Goal: Ask a question

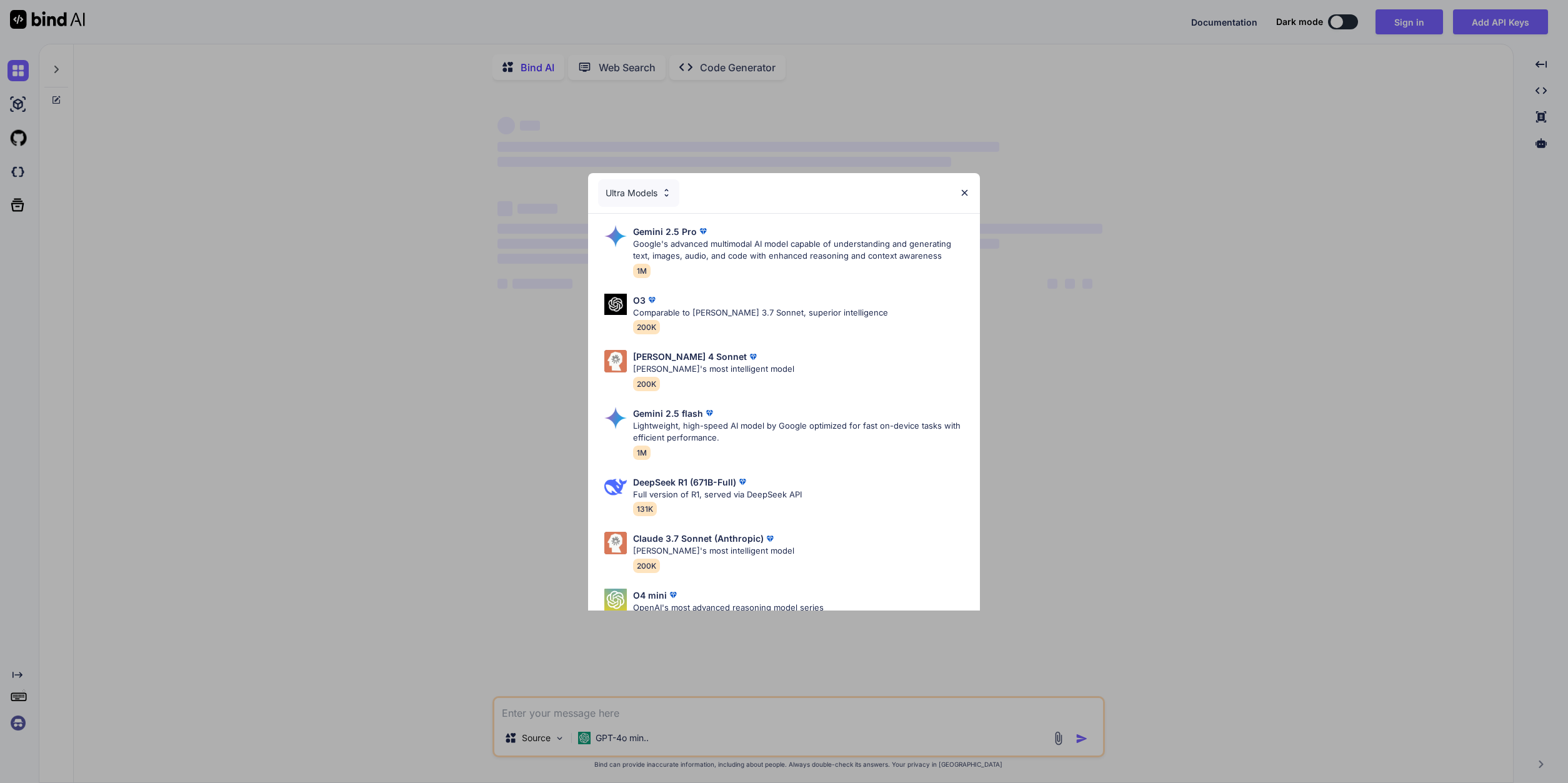
type textarea "x"
click at [1399, 22] on div "Ultra Models Gemini 2.5 Pro Google's advanced multimodal AI model capable of un…" at bounding box center [784, 391] width 1568 height 783
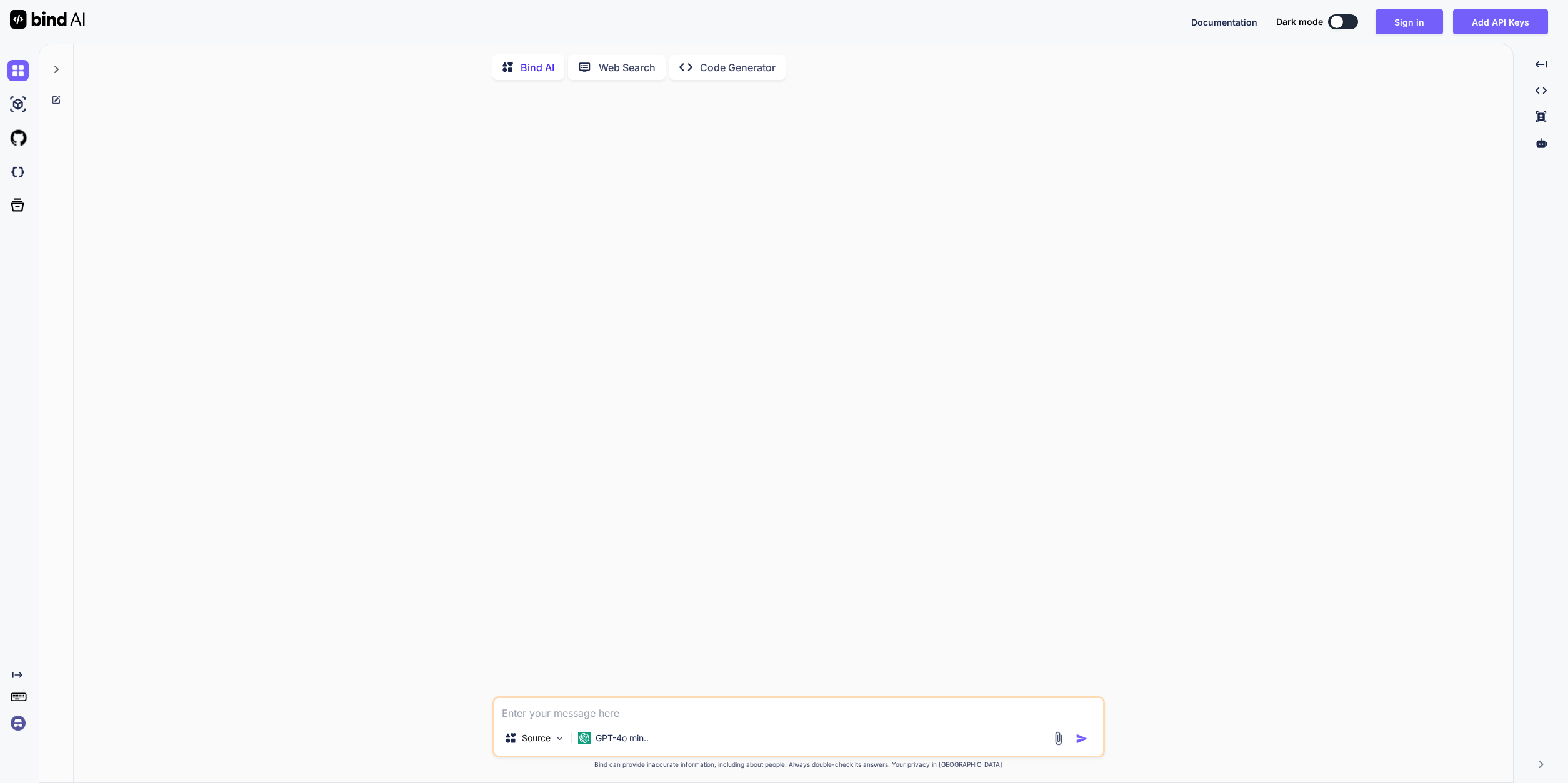
click at [1399, 22] on button "Sign in" at bounding box center [1409, 22] width 67 height 25
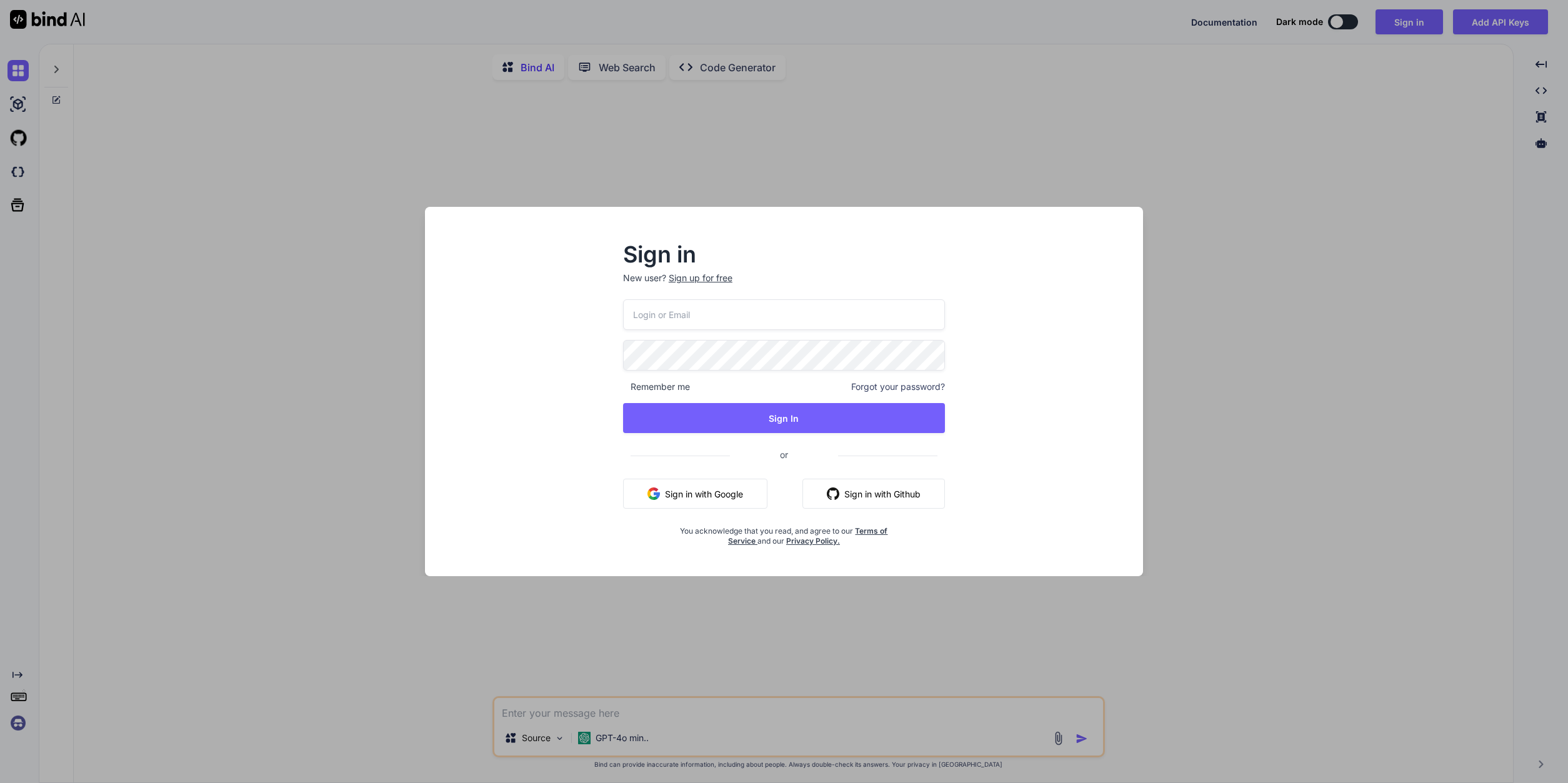
click at [796, 315] on input "email" at bounding box center [783, 314] width 322 height 30
click at [793, 315] on input "email" at bounding box center [783, 314] width 322 height 30
type input "[EMAIL_ADDRESS][DOMAIN_NAME]"
click at [936, 258] on h2 "Sign in" at bounding box center [783, 254] width 322 height 20
click at [765, 414] on button "Sign In" at bounding box center [783, 417] width 322 height 30
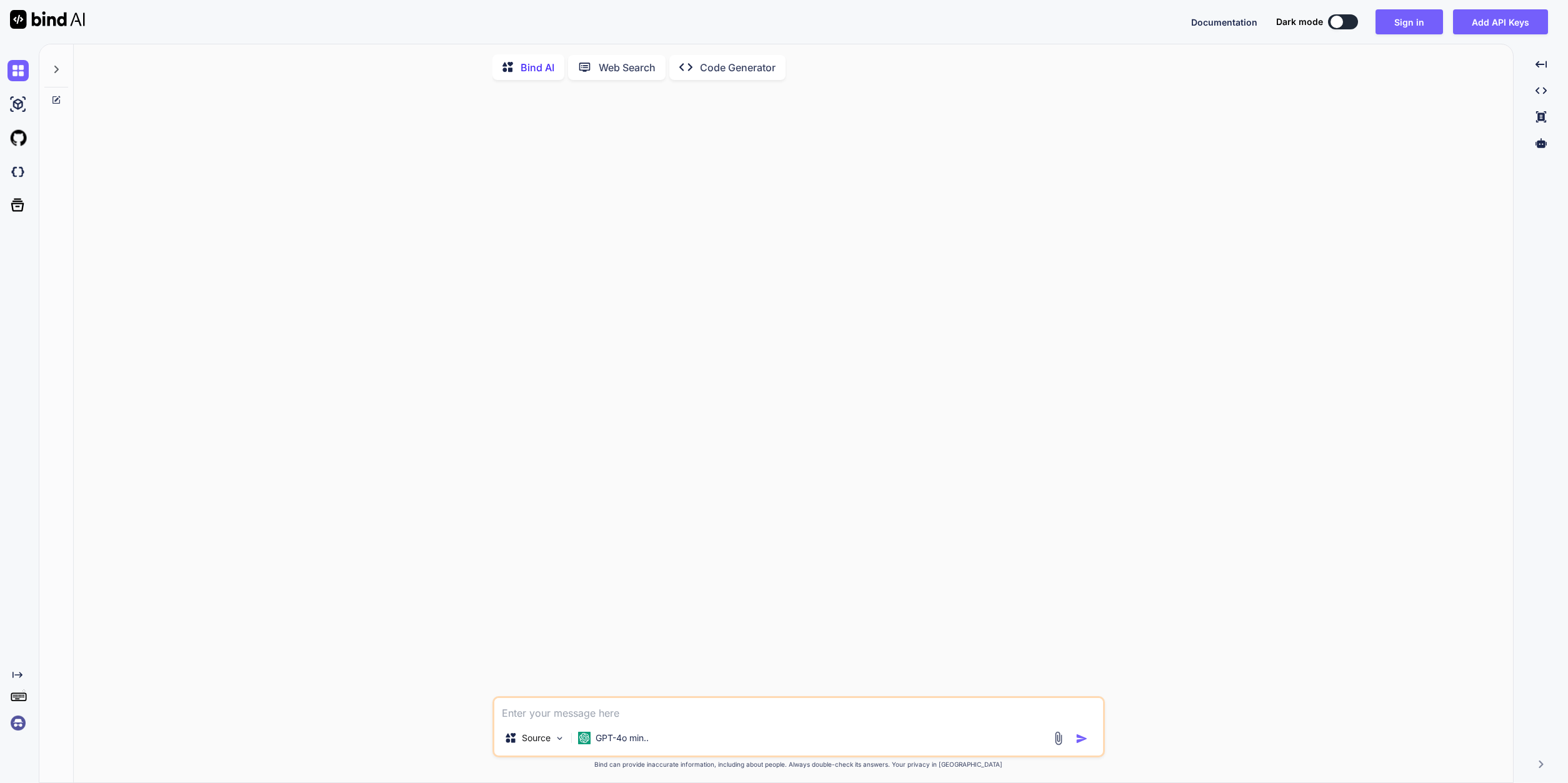
click at [1348, 20] on button at bounding box center [1342, 22] width 30 height 15
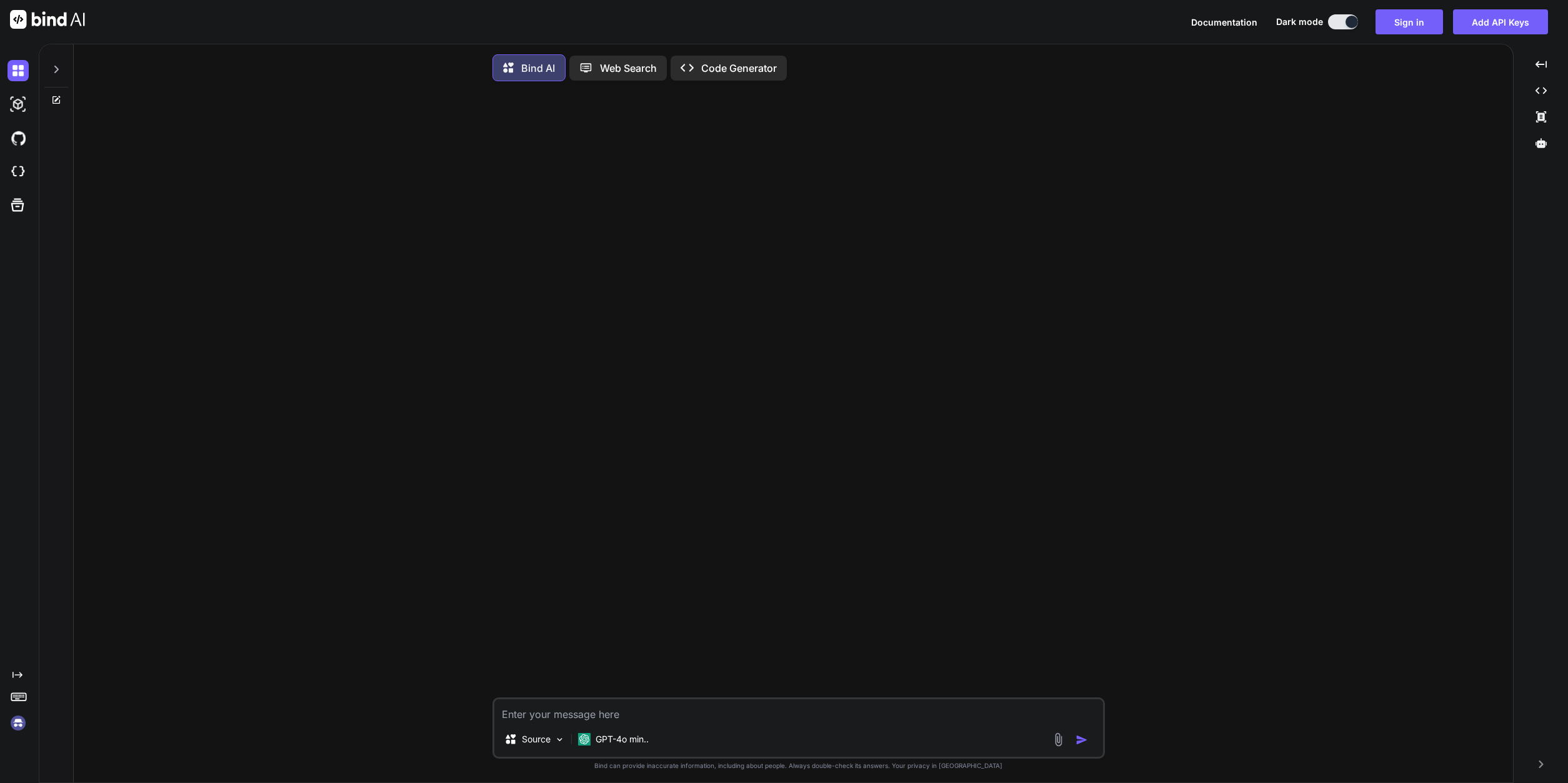
click at [55, 67] on icon at bounding box center [56, 69] width 10 height 10
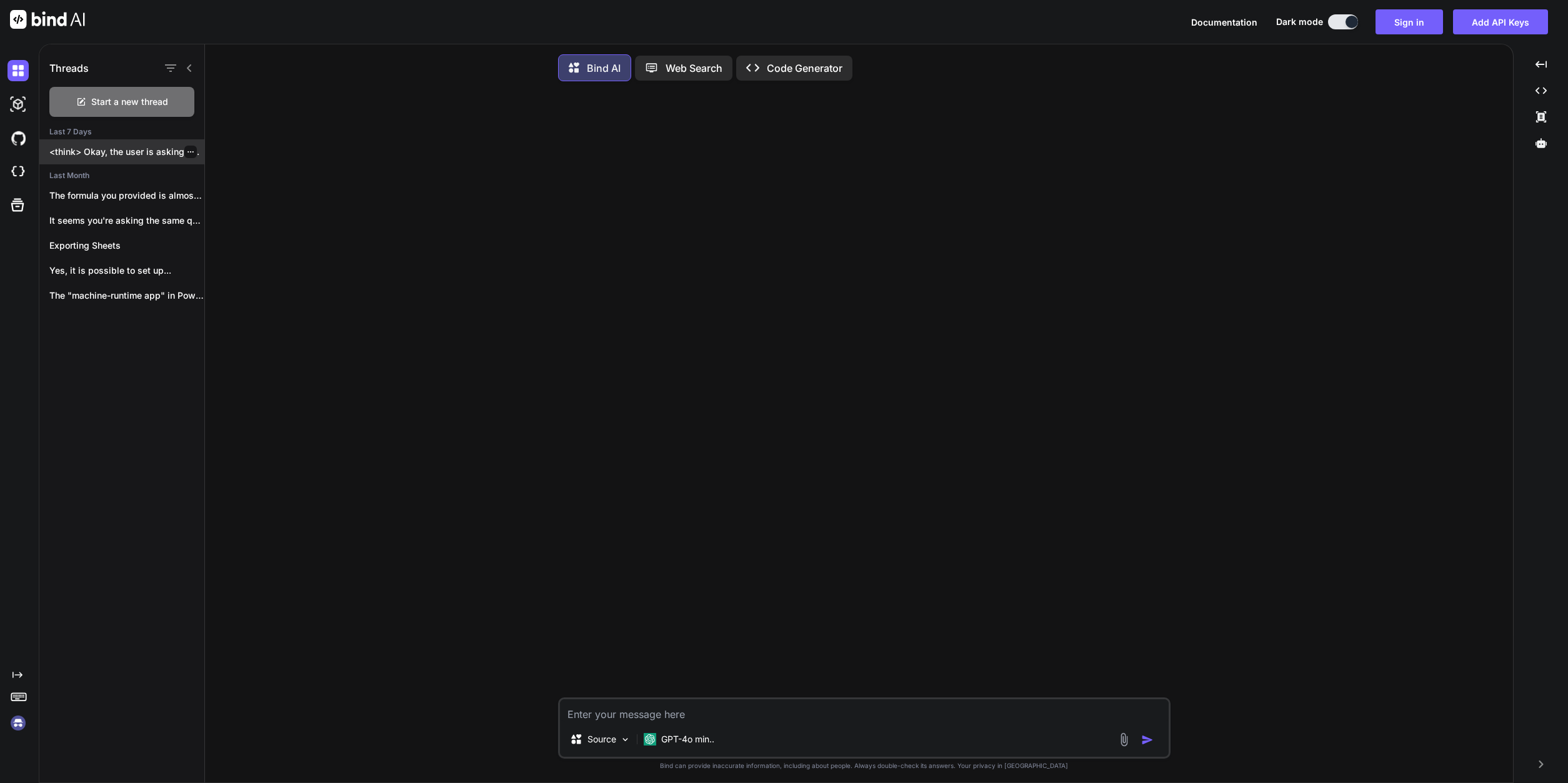
click at [123, 146] on p "<think> Okay, the user is asking if..." at bounding box center [127, 152] width 155 height 13
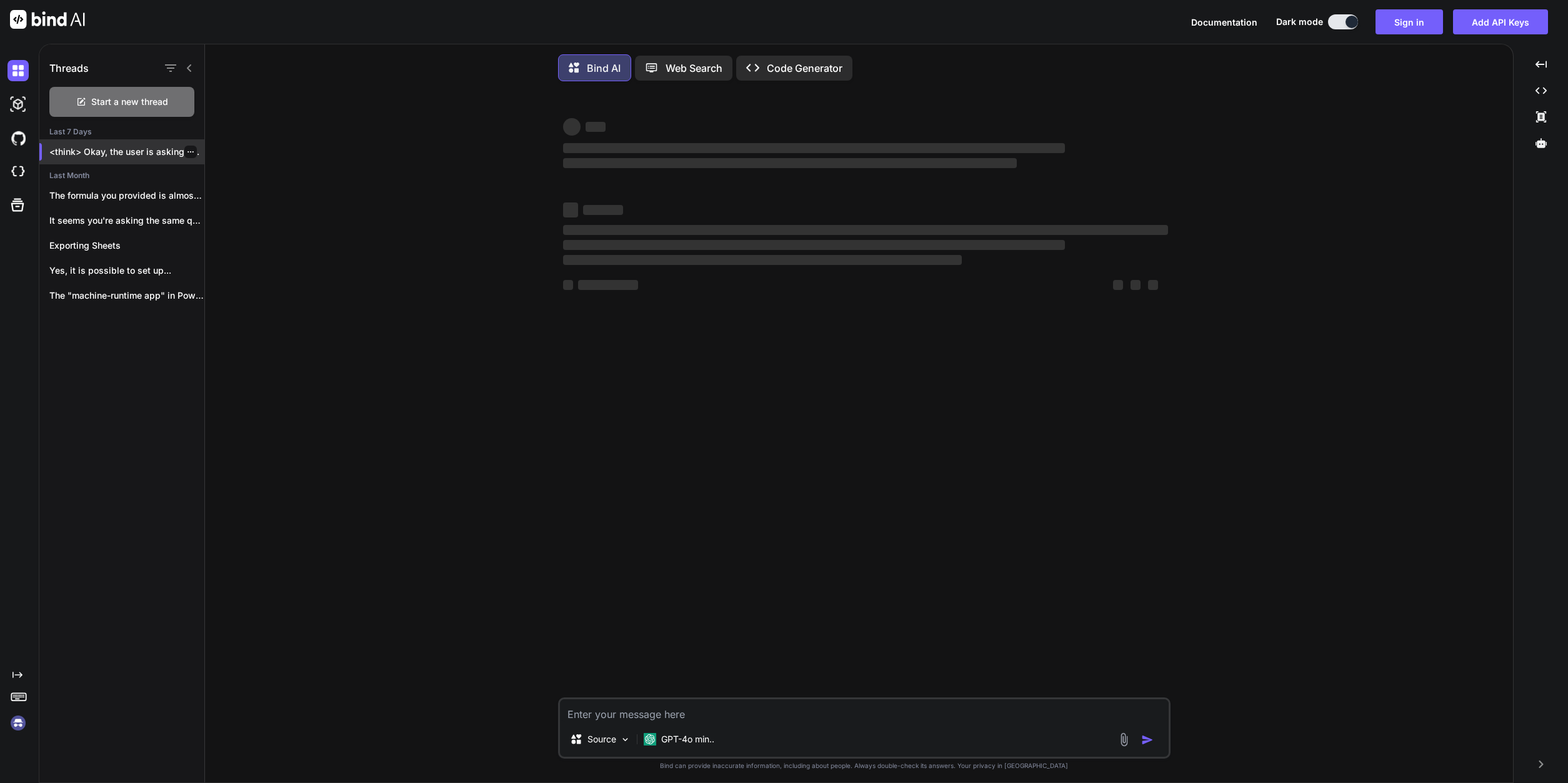
type textarea "x"
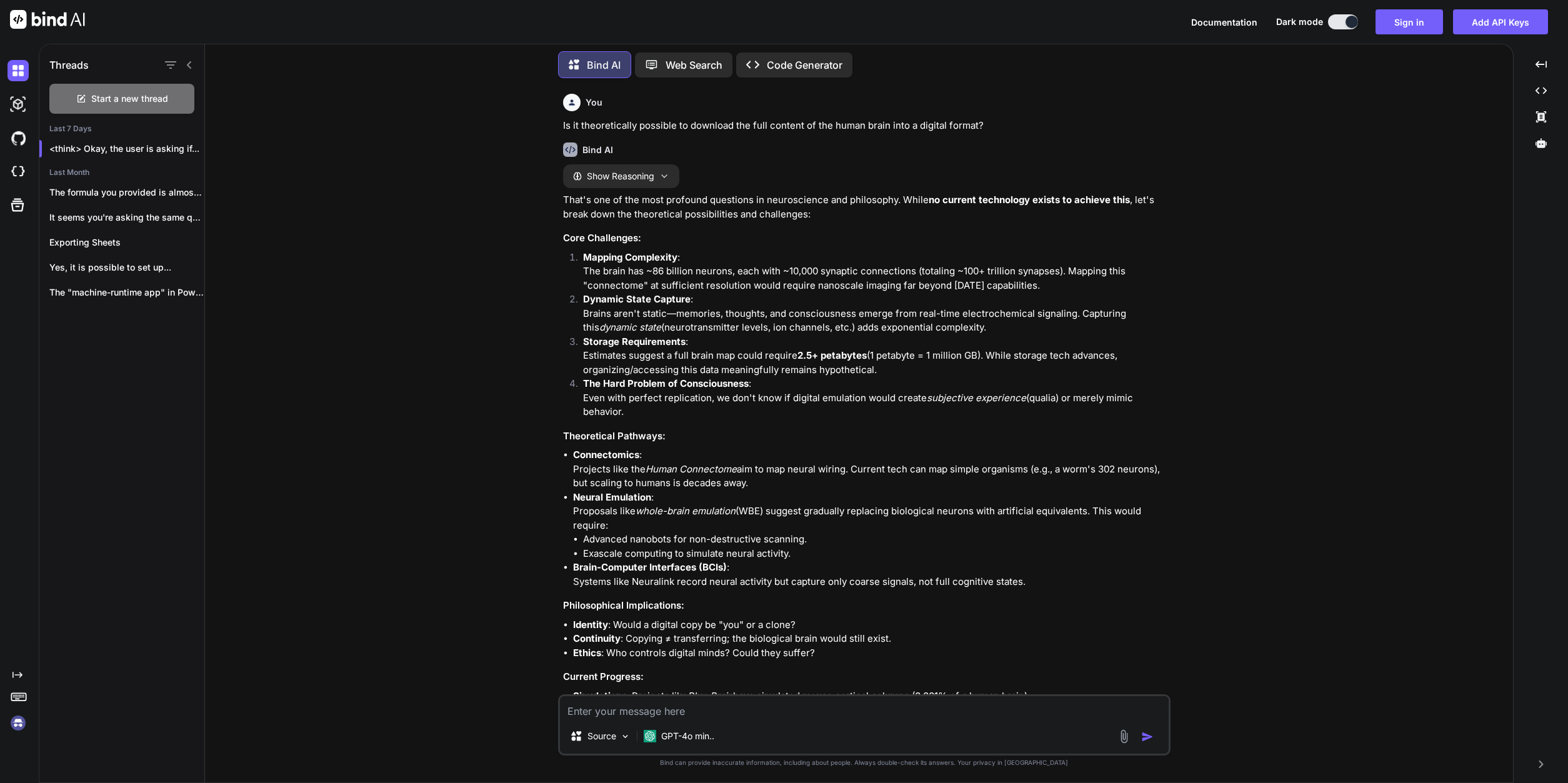
scroll to position [360, 0]
click at [1193, 533] on div "You If I'm using ollama and sleepy tavern what open-source options do i have fo…" at bounding box center [864, 435] width 1298 height 694
click at [780, 560] on li "Neural Emulation : Proposals like whole-brain emulation (WBE) suggest gradually…" at bounding box center [870, 525] width 595 height 70
click at [483, 516] on div "You If I'm using ollama and sleepy tavern what open-source options do i have fo…" at bounding box center [864, 435] width 1298 height 694
drag, startPoint x: 458, startPoint y: 320, endPoint x: 405, endPoint y: 356, distance: 64.1
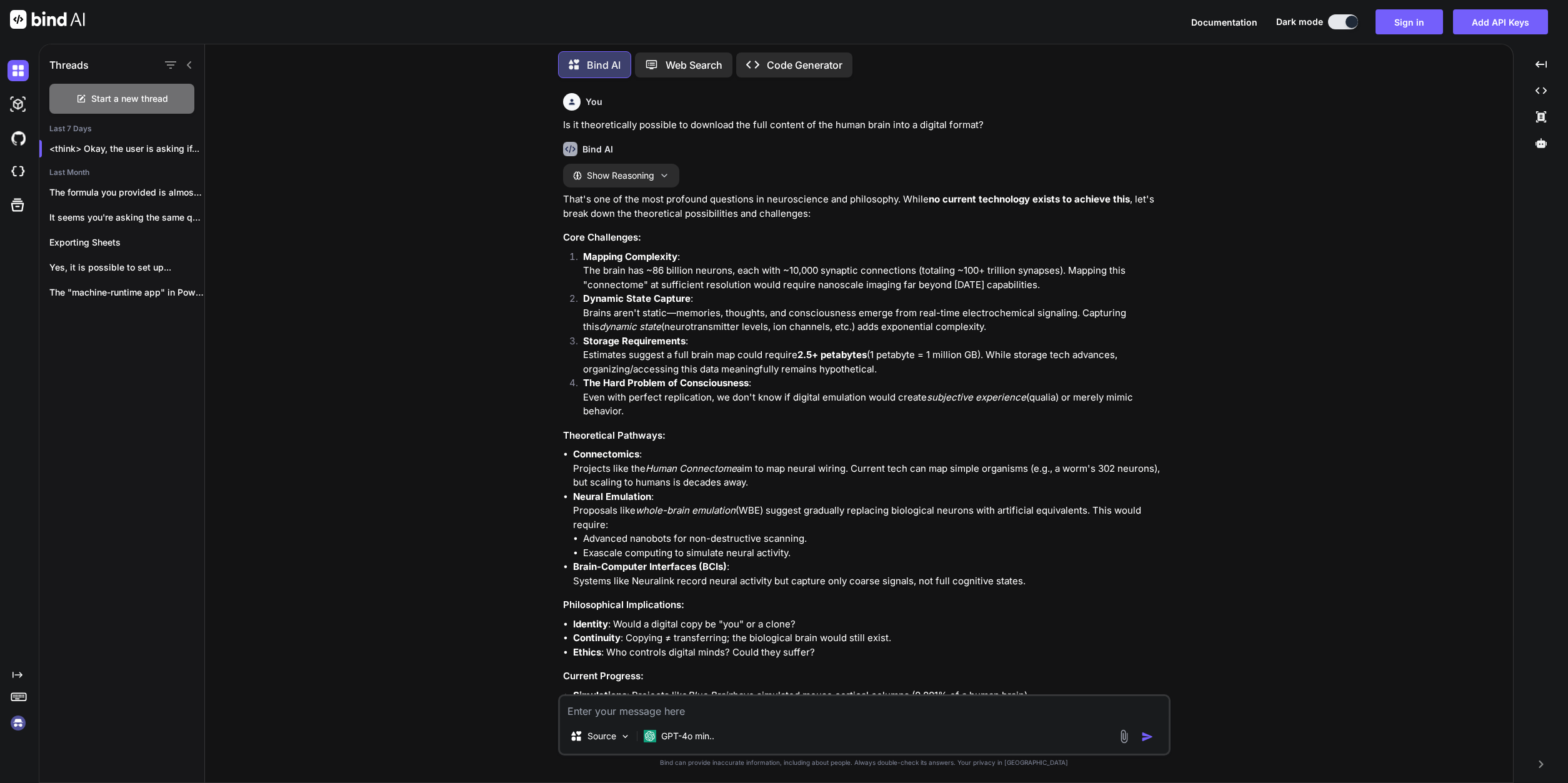
click at [423, 346] on div "You If I'm using ollama and sleepy tavern what open-source options do i have fo…" at bounding box center [864, 435] width 1298 height 694
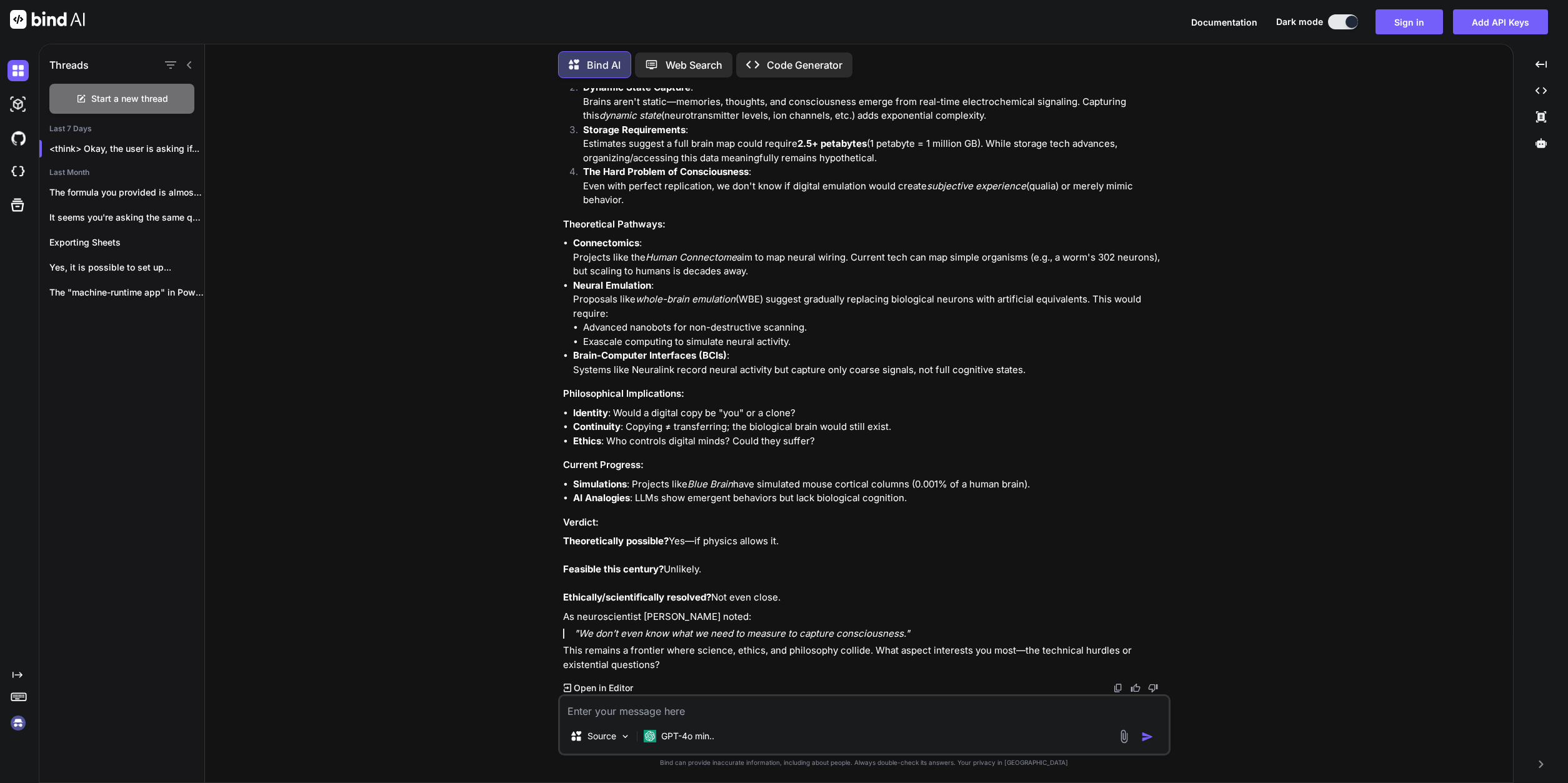
scroll to position [627, 0]
click at [503, 333] on div "You If I'm using ollama and sleepy tavern what open-source options do i have fo…" at bounding box center [864, 435] width 1298 height 694
